Goal: Find specific page/section: Find specific page/section

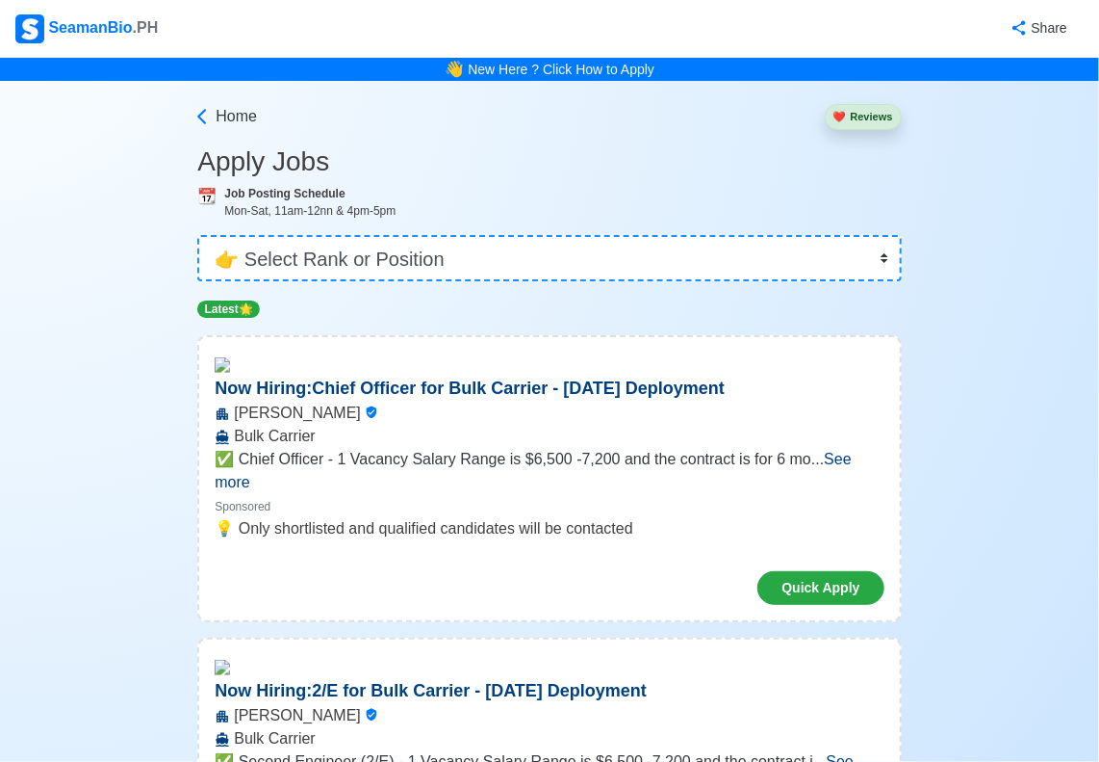
click at [852, 469] on span "See more" at bounding box center [533, 470] width 637 height 39
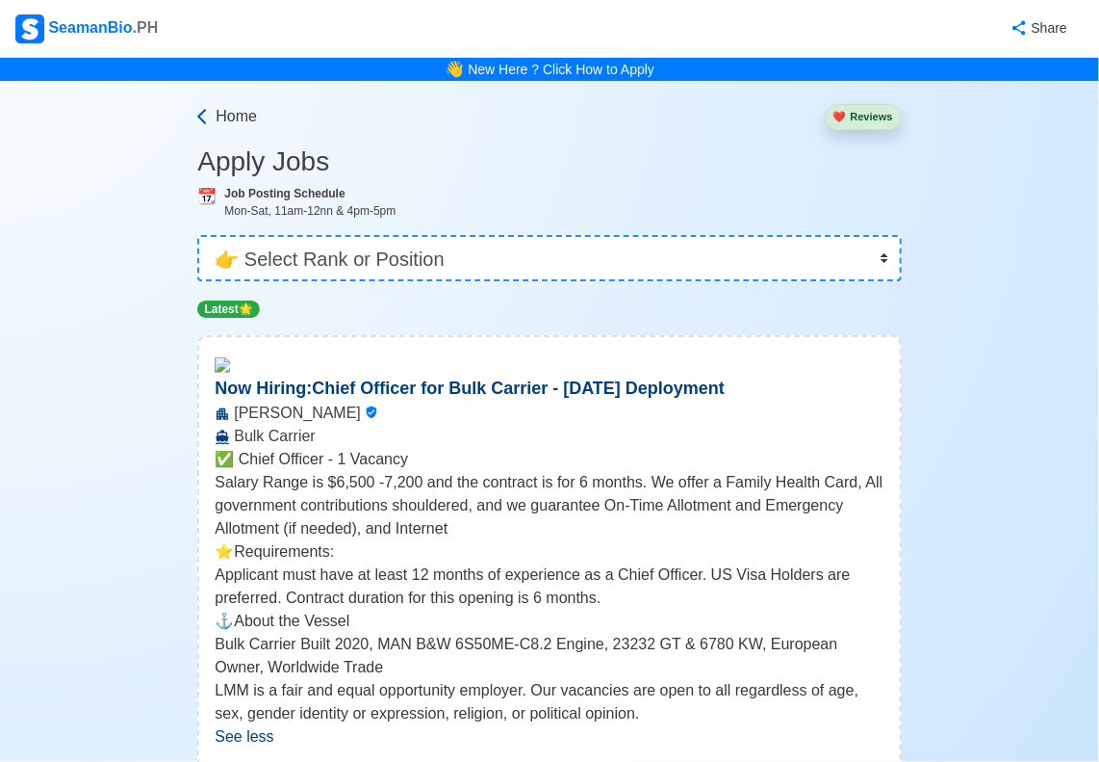
click at [200, 119] on icon at bounding box center [202, 116] width 19 height 19
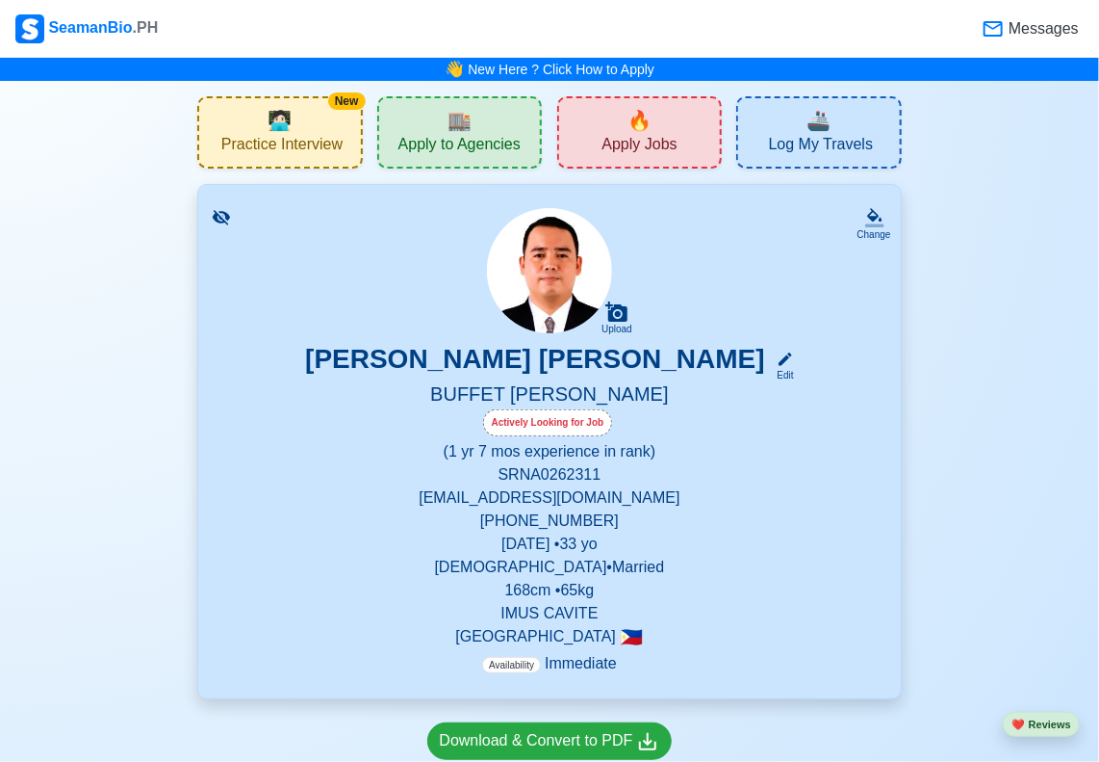
click at [639, 125] on span "🔥" at bounding box center [640, 120] width 24 height 29
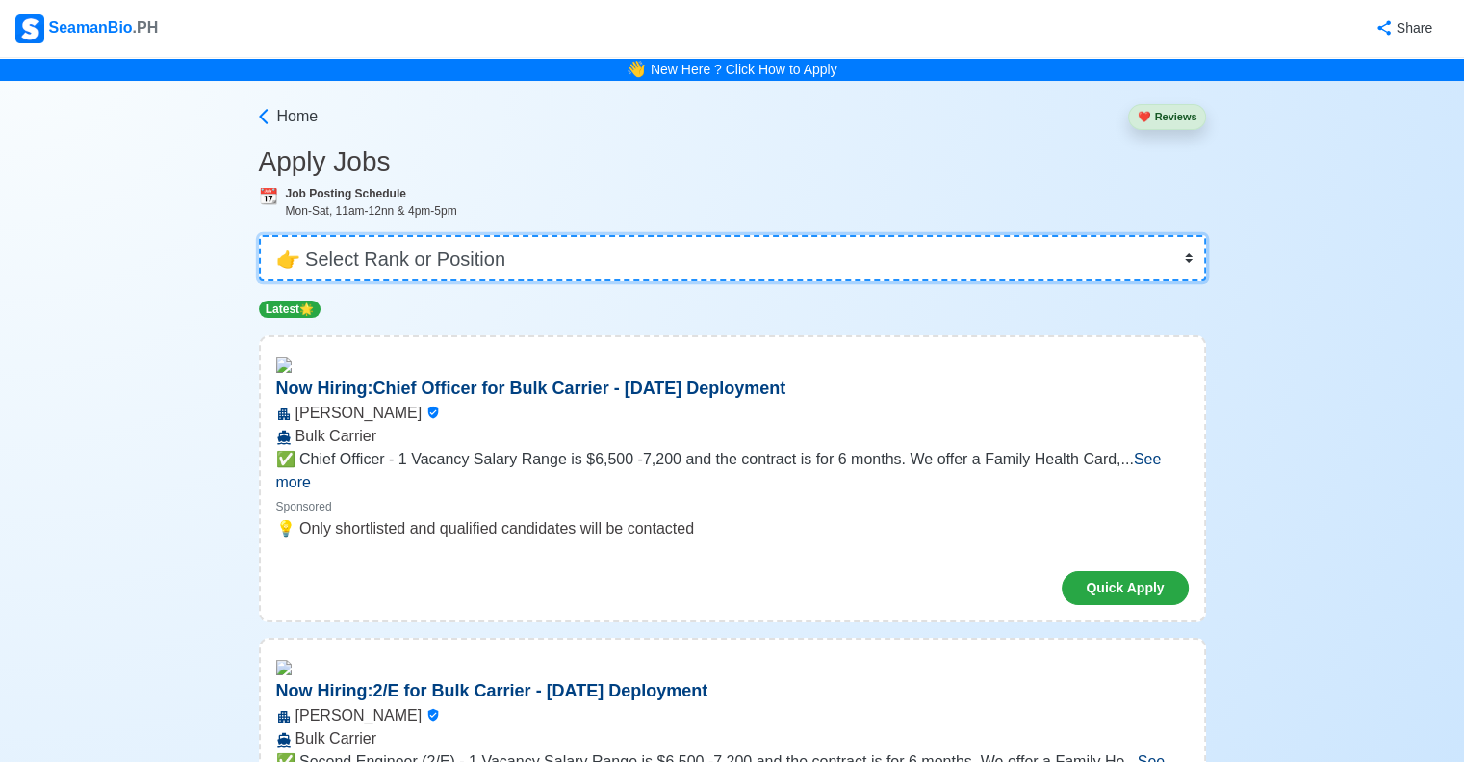
click at [1114, 257] on select "👉 Select Rank or Position Master Chief Officer 2nd Officer 3rd Officer Junior O…" at bounding box center [732, 258] width 947 height 46
click at [666, 249] on select "👉 Select Rank or Position Master Chief Officer 2nd Officer 3rd Officer Junior O…" at bounding box center [732, 258] width 947 height 46
select select "Waiter"
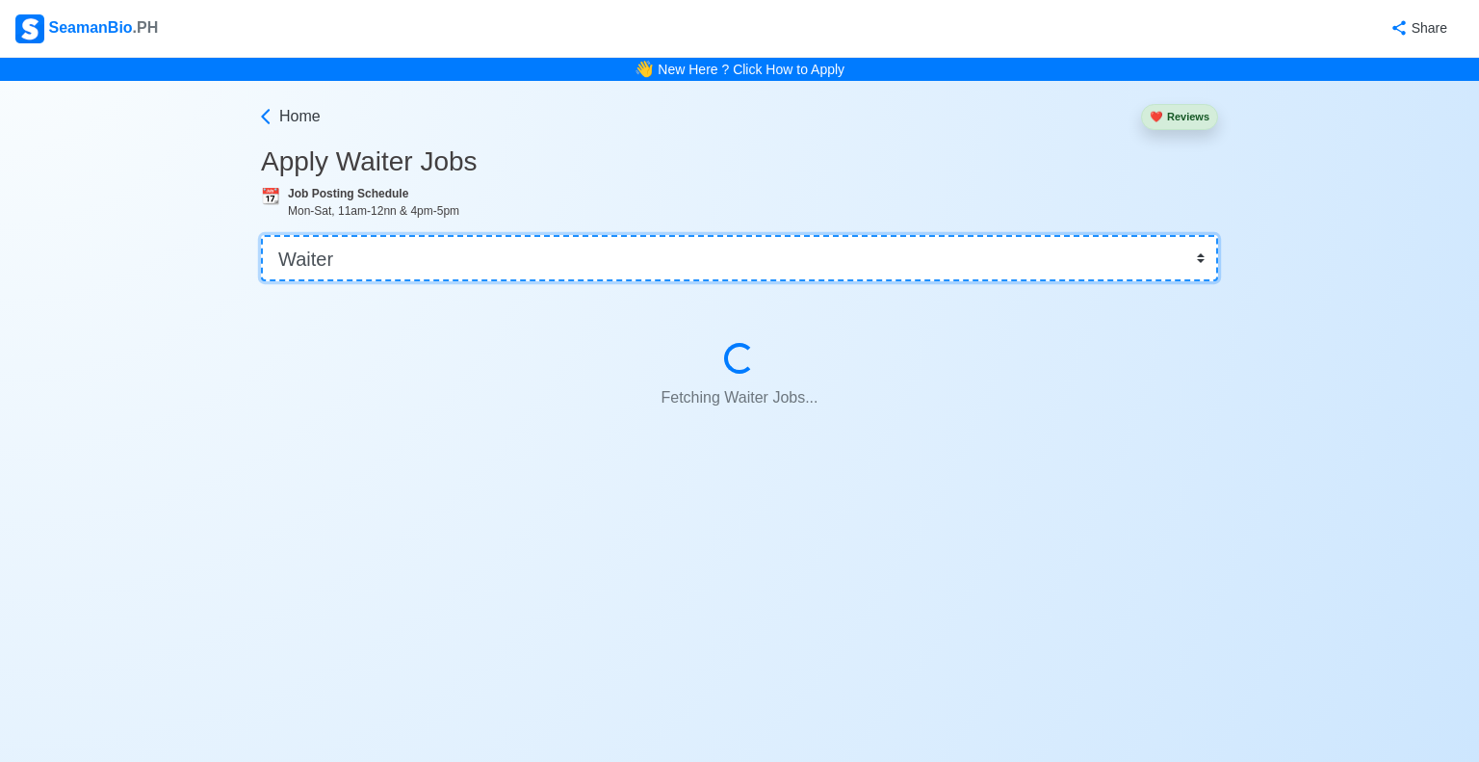
click at [319, 252] on select "👉 Select Rank or Position Master Chief Officer 2nd Officer 3rd Officer Junior O…" at bounding box center [739, 258] width 957 height 46
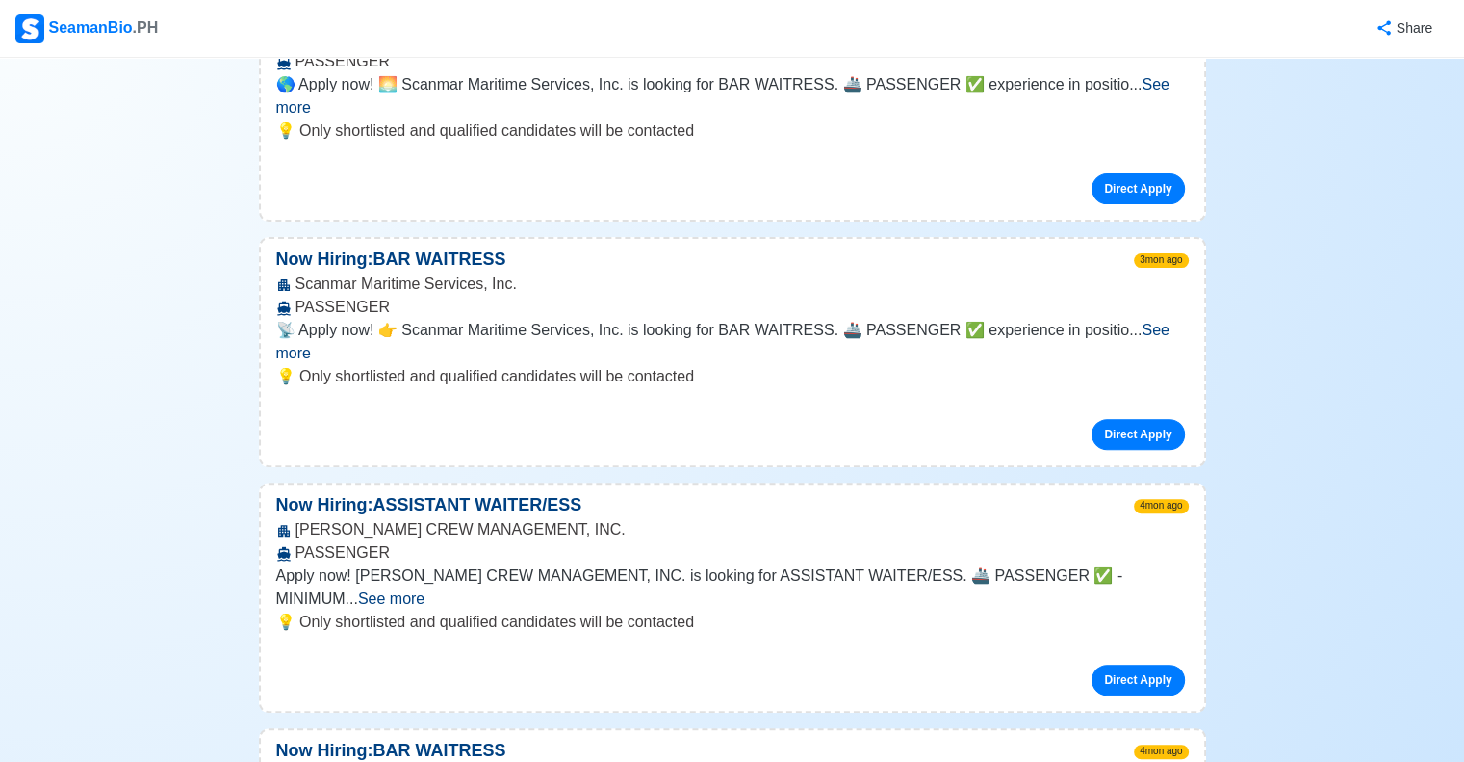
scroll to position [555, 0]
